Goal: Transaction & Acquisition: Purchase product/service

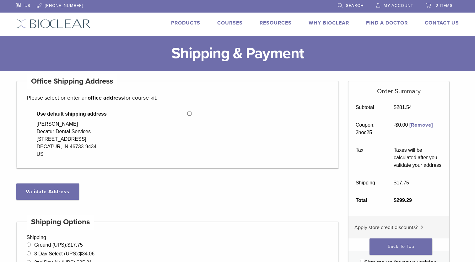
select select "**"
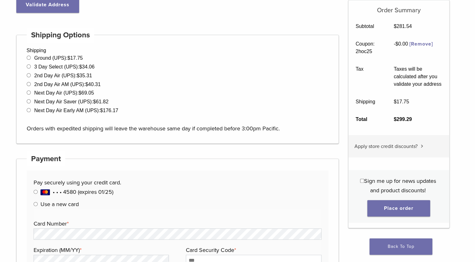
scroll to position [188, 0]
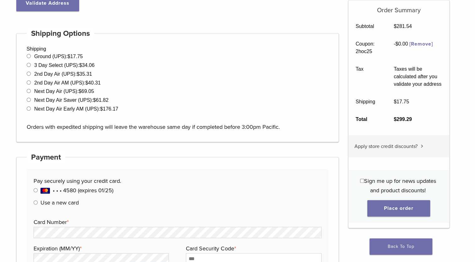
click at [41, 203] on label "Use a new card" at bounding box center [60, 202] width 38 height 7
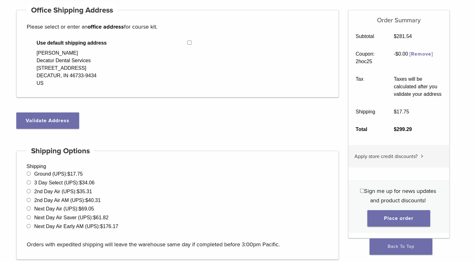
scroll to position [220, 0]
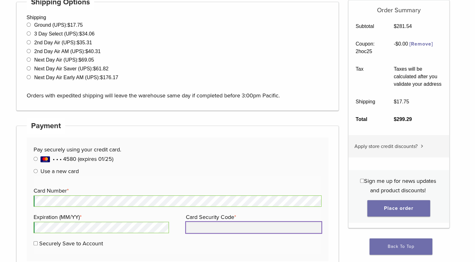
click at [219, 225] on input "Card Security Code *" at bounding box center [253, 227] width 135 height 11
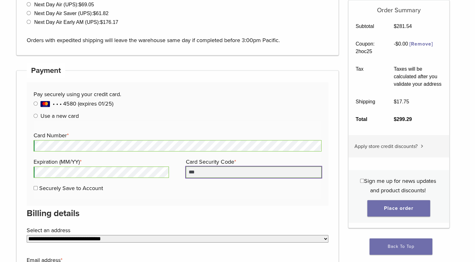
scroll to position [283, 0]
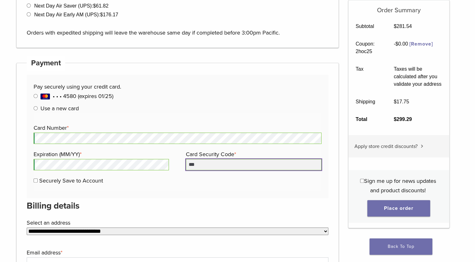
type input "***"
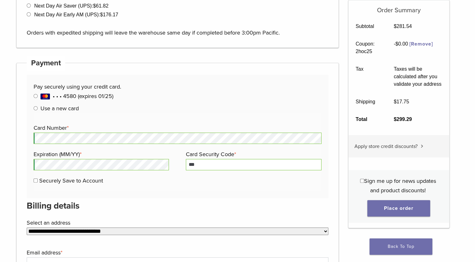
click at [59, 181] on label "Securely Save to Account" at bounding box center [71, 180] width 64 height 7
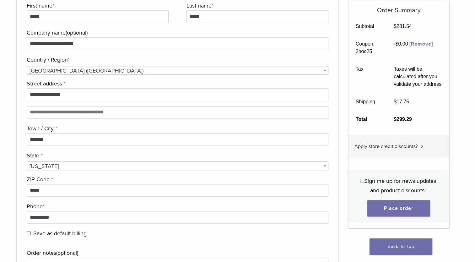
scroll to position [597, 0]
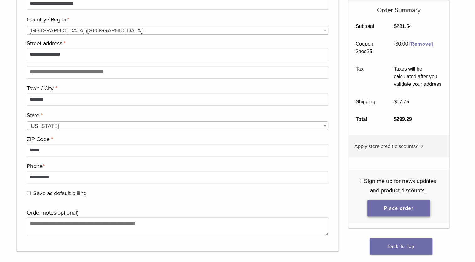
click at [411, 205] on button "Place order" at bounding box center [398, 208] width 63 height 16
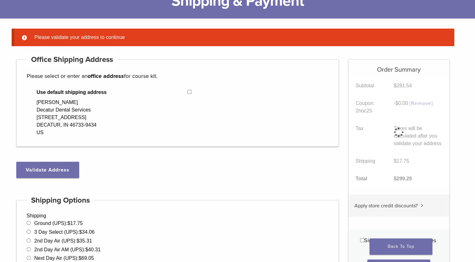
scroll to position [49, 0]
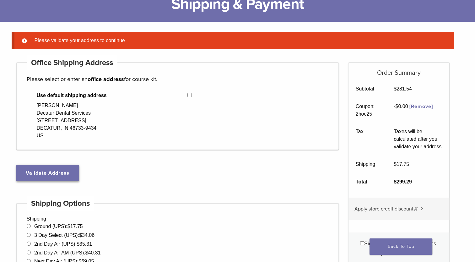
drag, startPoint x: 61, startPoint y: 168, endPoint x: 62, endPoint y: 172, distance: 4.0
click at [62, 172] on button "Validate Address" at bounding box center [47, 173] width 63 height 16
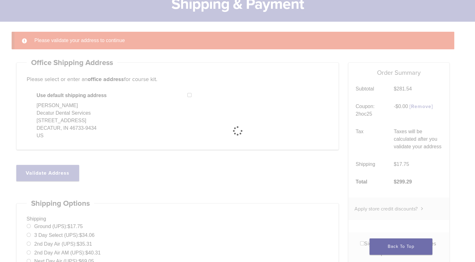
select select "**"
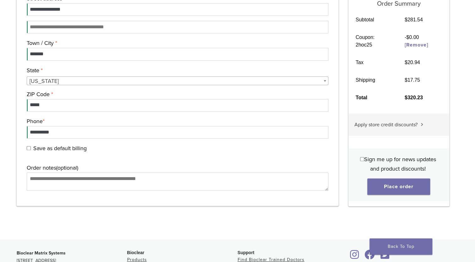
scroll to position [656, 0]
click at [383, 184] on button "Place order" at bounding box center [398, 186] width 63 height 16
